Goal: Use online tool/utility

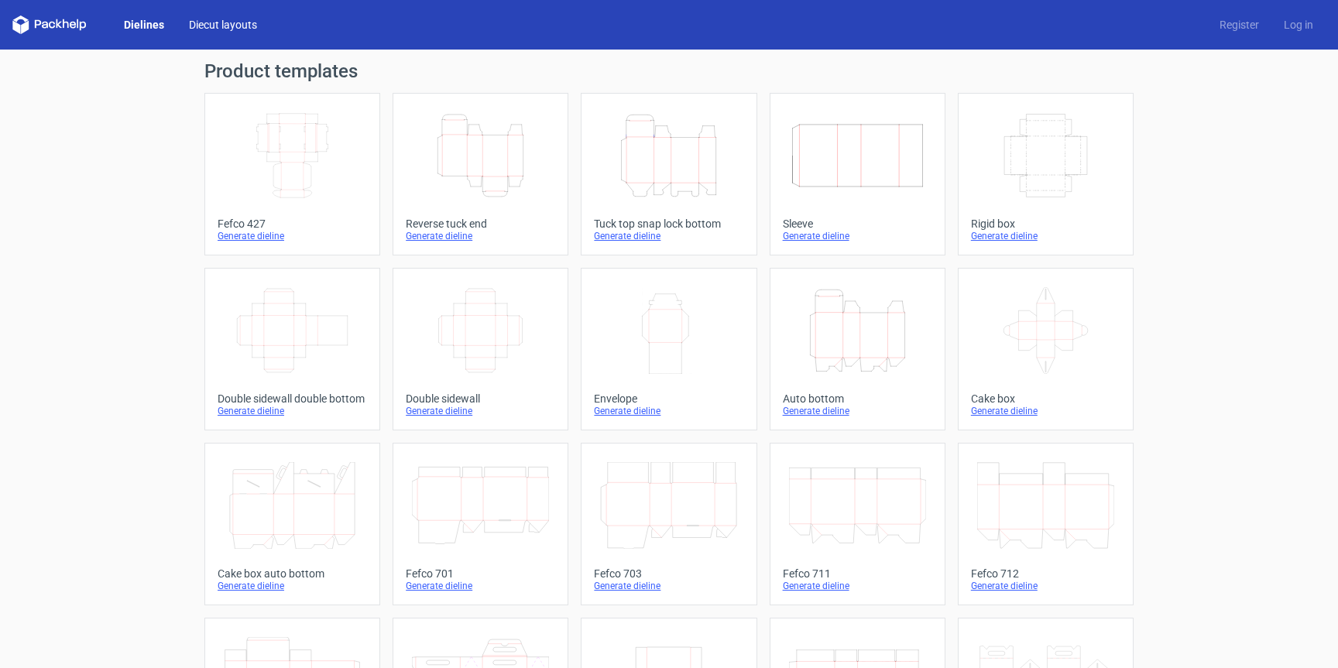
click at [243, 29] on link "Diecut layouts" at bounding box center [223, 24] width 93 height 15
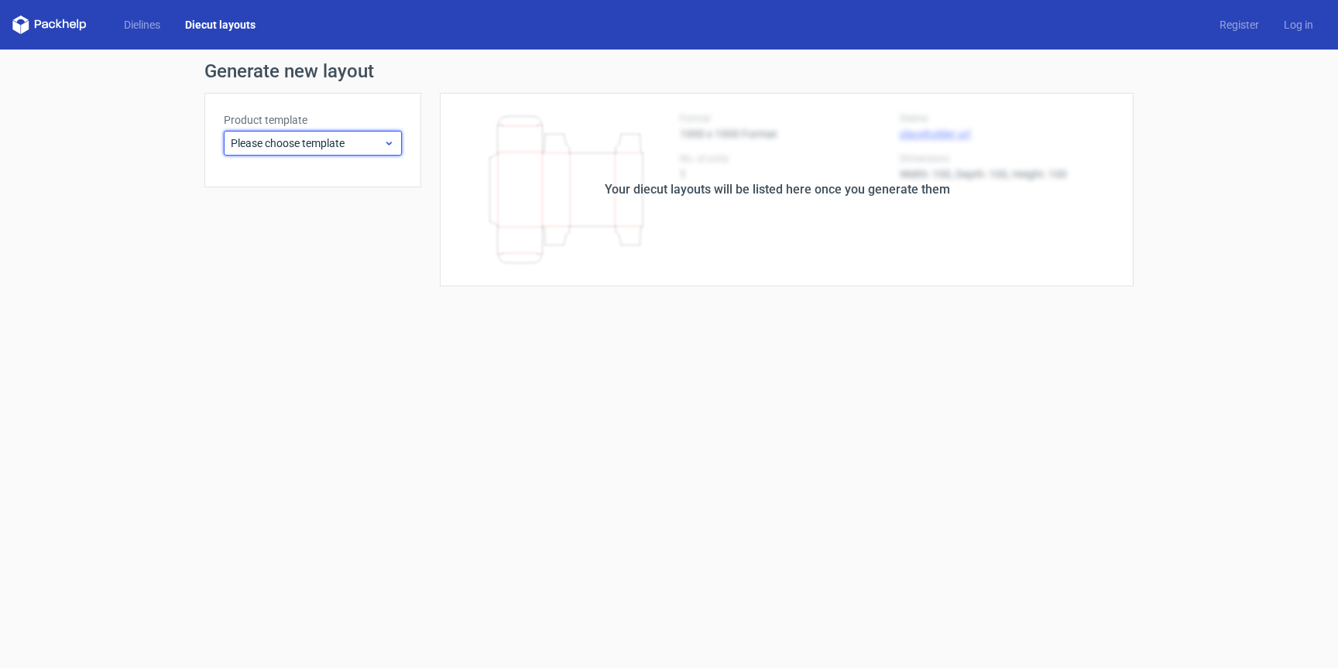
click at [346, 146] on span "Please choose template" at bounding box center [307, 142] width 153 height 15
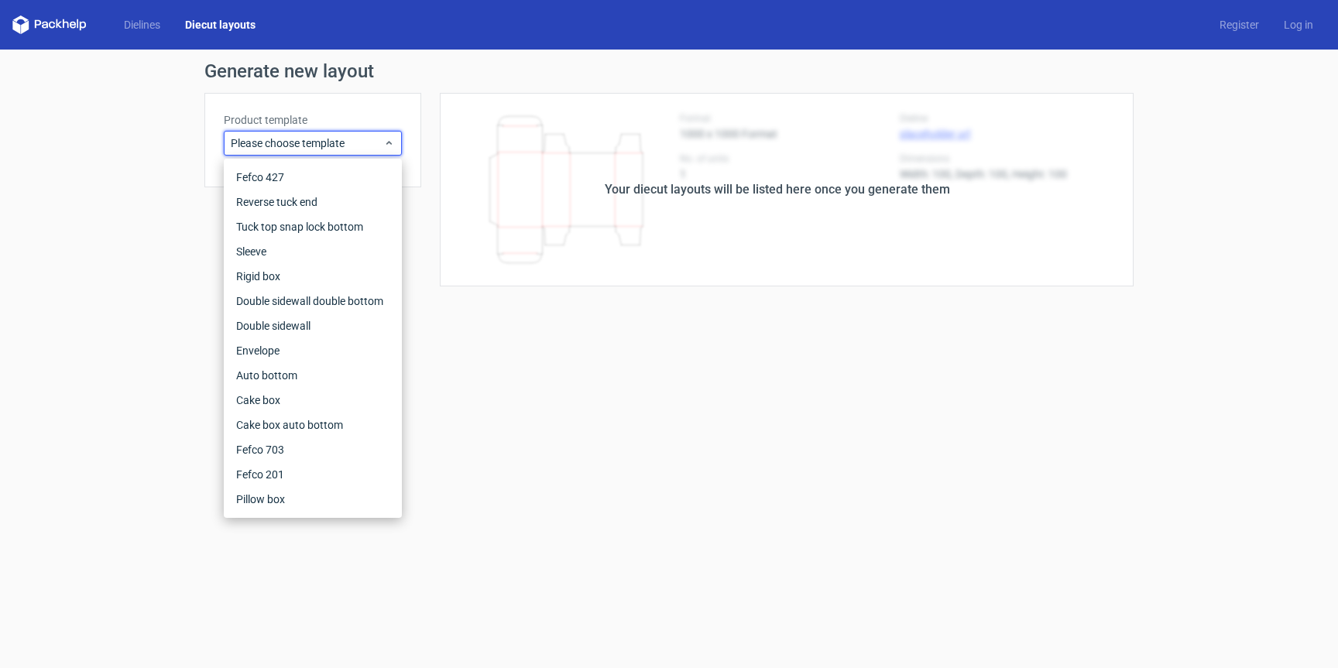
click at [821, 197] on div "Your diecut layouts will be listed here once you generate them" at bounding box center [777, 189] width 345 height 19
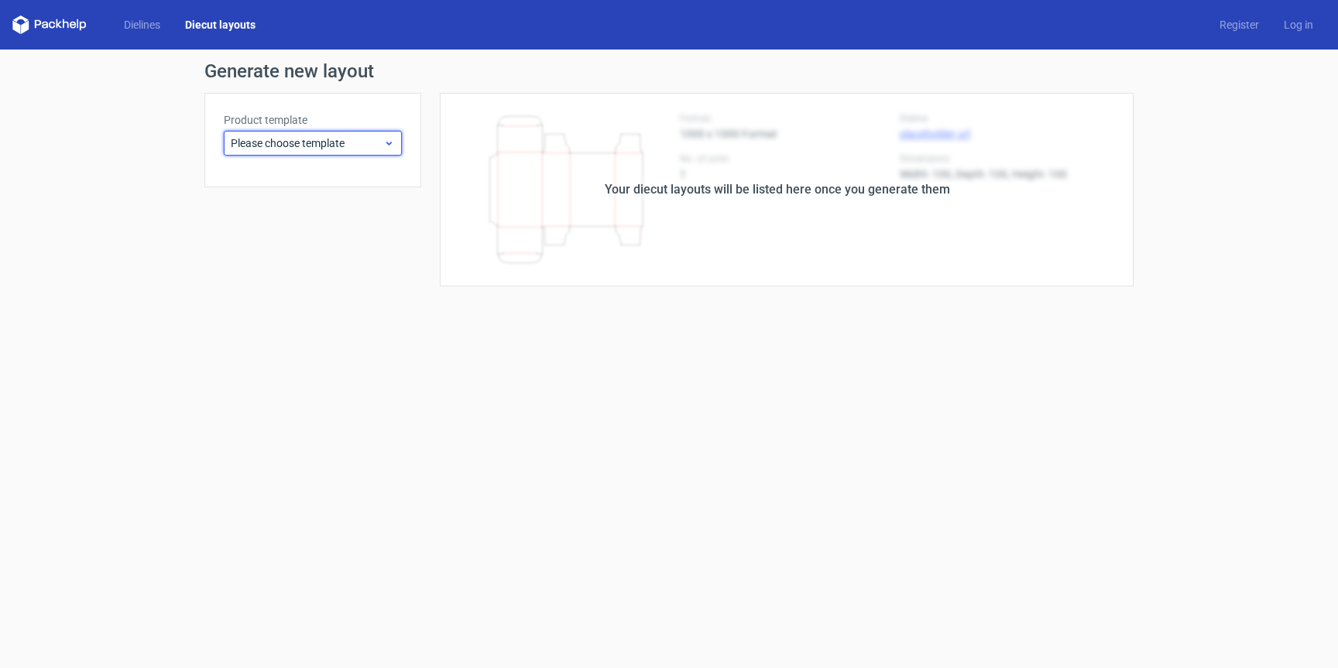
click at [304, 146] on span "Please choose template" at bounding box center [307, 142] width 153 height 15
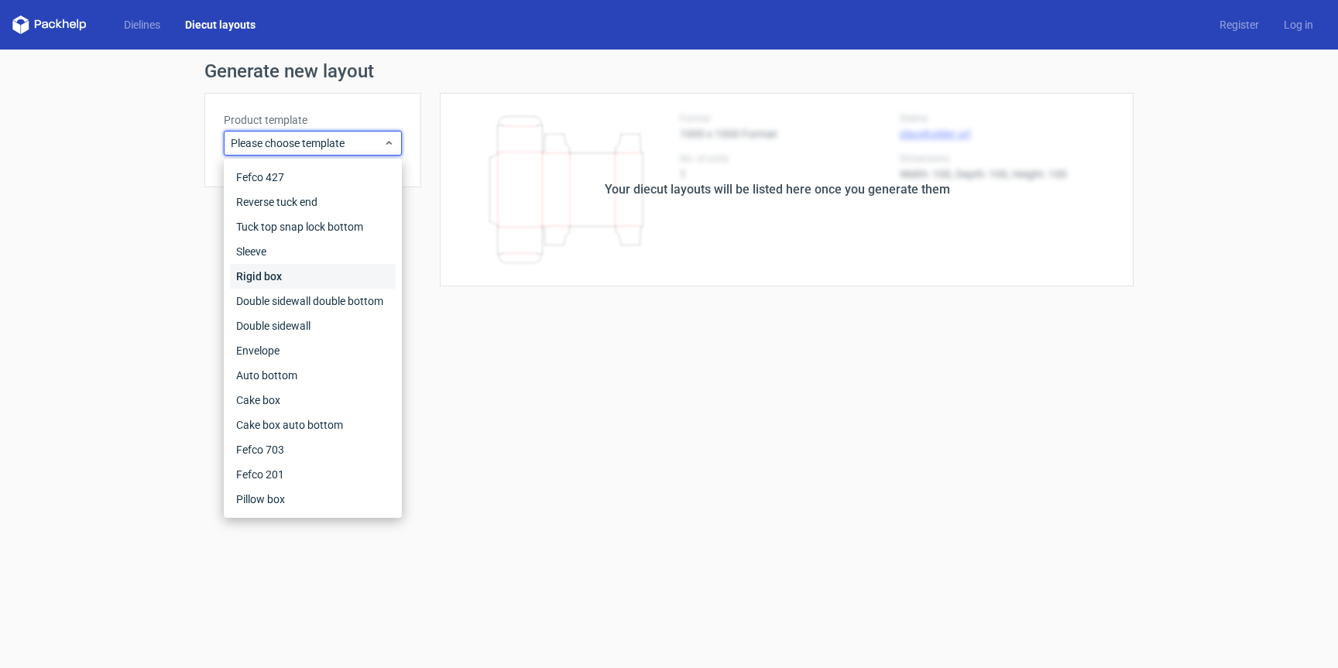
click at [293, 280] on div "Rigid box" at bounding box center [313, 276] width 166 height 25
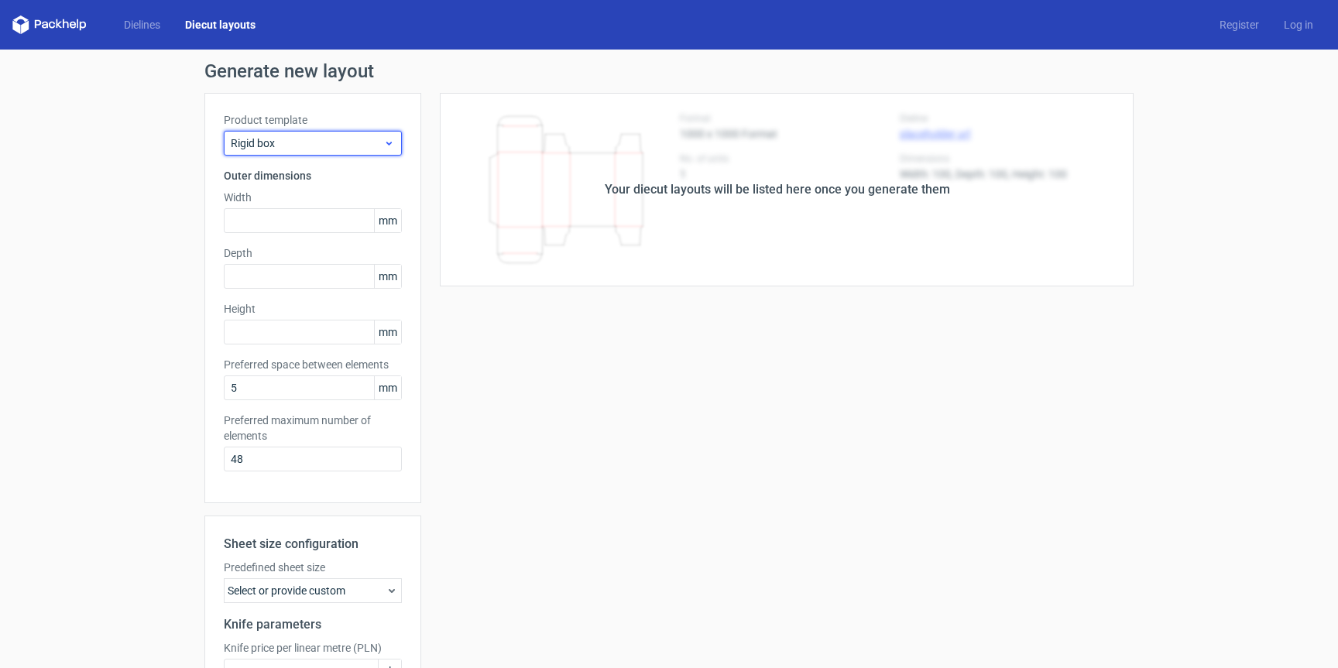
click at [384, 140] on icon at bounding box center [389, 143] width 12 height 12
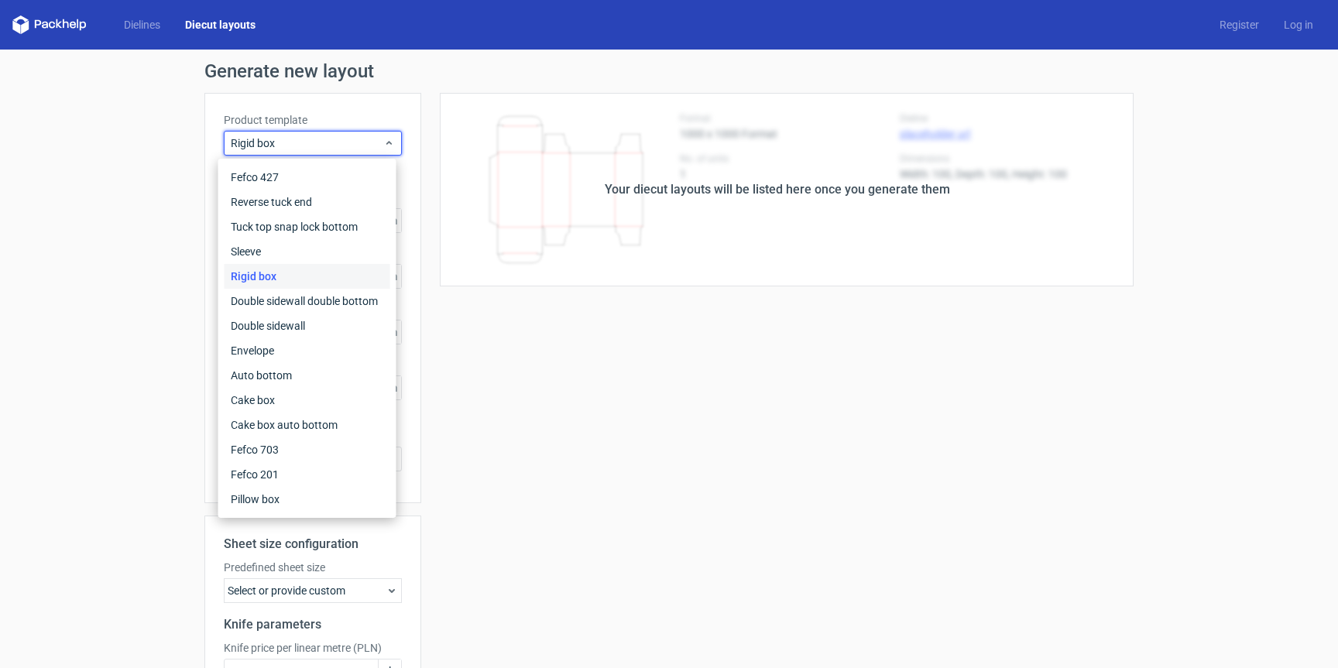
click at [124, 278] on div "Generate new layout Product template Rigid box Outer dimensions Width mm Depth …" at bounding box center [669, 442] width 1338 height 784
